Goal: Information Seeking & Learning: Learn about a topic

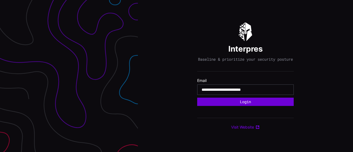
type input "**********"
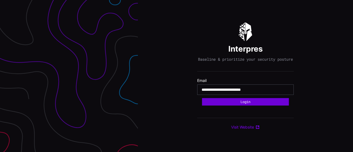
click at [248, 102] on button "Login" at bounding box center [245, 101] width 87 height 7
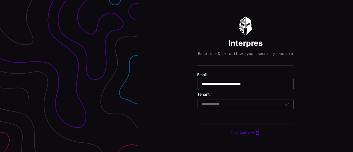
click at [249, 106] on div "Select Tenant" at bounding box center [243, 104] width 83 height 5
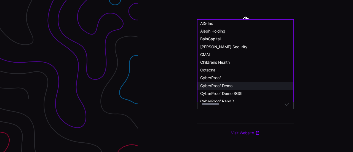
click at [228, 85] on span "CyberProof Demo" at bounding box center [216, 85] width 32 height 5
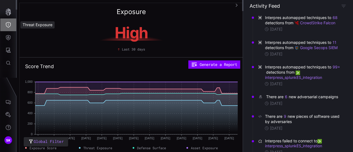
click at [8, 26] on icon "Threat Exposure" at bounding box center [9, 25] width 6 height 6
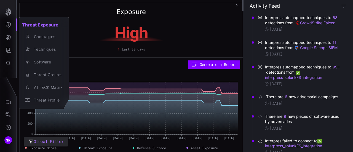
click at [8, 35] on div at bounding box center [176, 76] width 353 height 152
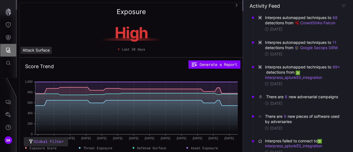
click at [8, 47] on button "Attack Surface" at bounding box center [8, 50] width 16 height 13
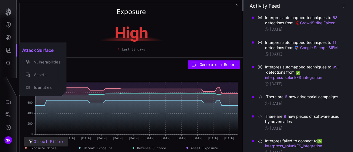
click at [9, 36] on div at bounding box center [176, 76] width 353 height 152
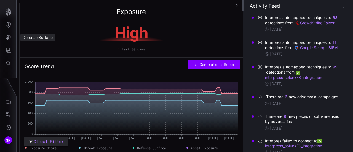
click at [24, 38] on div "Defense Surface" at bounding box center [37, 37] width 35 height 7
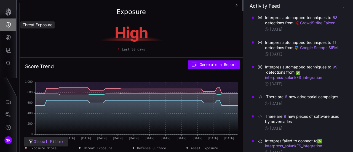
click at [8, 26] on icon "Threat Exposure" at bounding box center [9, 25] width 6 height 6
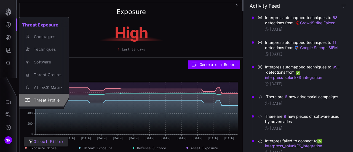
click at [51, 100] on div "Threat Profile" at bounding box center [46, 100] width 31 height 7
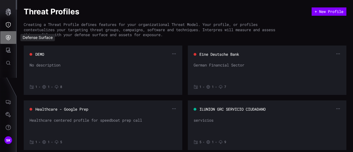
click at [8, 36] on icon "Defense Surface" at bounding box center [9, 38] width 6 height 6
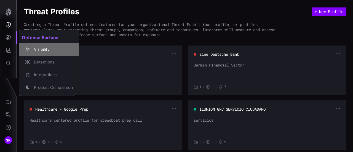
click at [43, 49] on div "Visibility" at bounding box center [52, 49] width 42 height 7
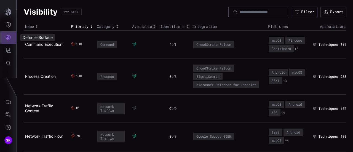
click at [9, 36] on icon "Defense Surface" at bounding box center [9, 38] width 6 height 6
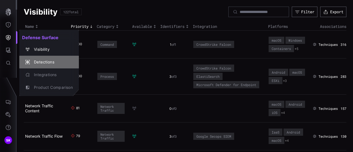
click at [45, 60] on div "Detections" at bounding box center [52, 62] width 42 height 7
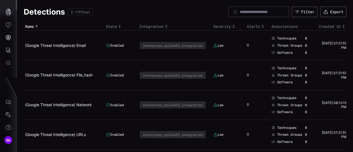
click at [65, 129] on td "(Google Threat Intelligence) URLs" at bounding box center [64, 135] width 81 height 30
click at [235, 29] on icon "Toggle sort direction" at bounding box center [234, 26] width 4 height 4
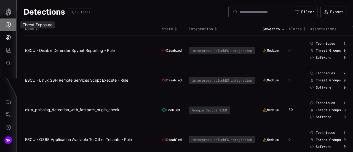
click at [6, 23] on icon "Threat Exposure" at bounding box center [8, 25] width 5 height 6
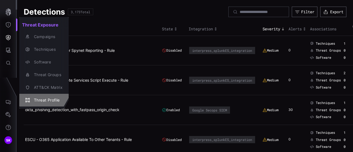
click at [48, 97] on div "Threat Profile" at bounding box center [46, 100] width 31 height 7
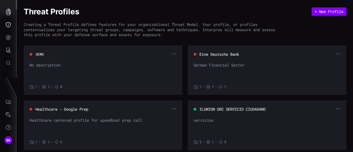
click at [42, 52] on button "DEMO" at bounding box center [40, 54] width 9 height 5
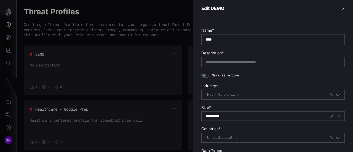
click at [209, 74] on div "Mark as active" at bounding box center [274, 75] width 144 height 5
click at [207, 75] on div at bounding box center [206, 75] width 8 height 5
click at [342, 9] on button "✕" at bounding box center [343, 9] width 3 height 6
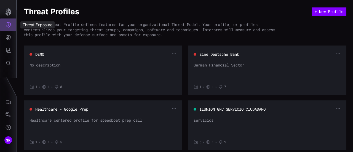
click at [6, 22] on icon "Threat Exposure" at bounding box center [9, 25] width 6 height 6
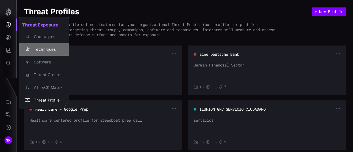
click at [38, 51] on div "Techniques" at bounding box center [46, 49] width 31 height 7
